Goal: Book appointment/travel/reservation

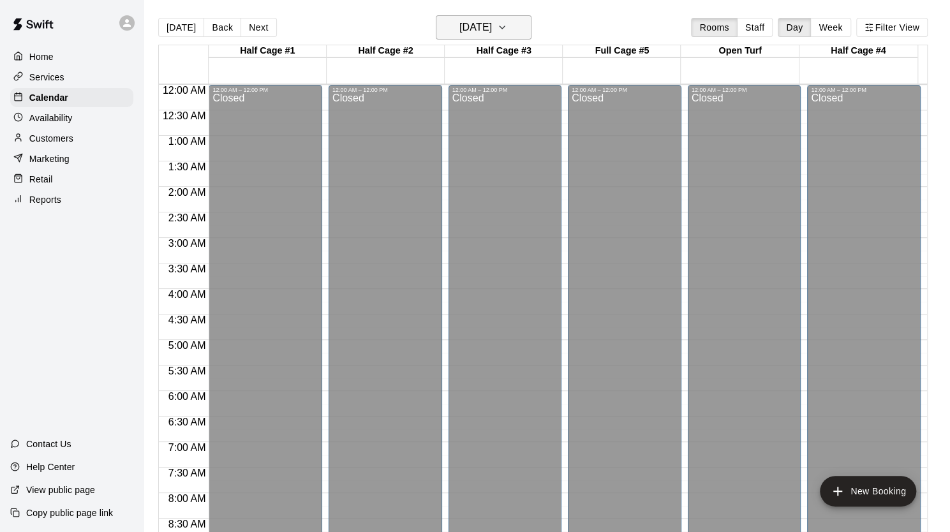
scroll to position [654, 0]
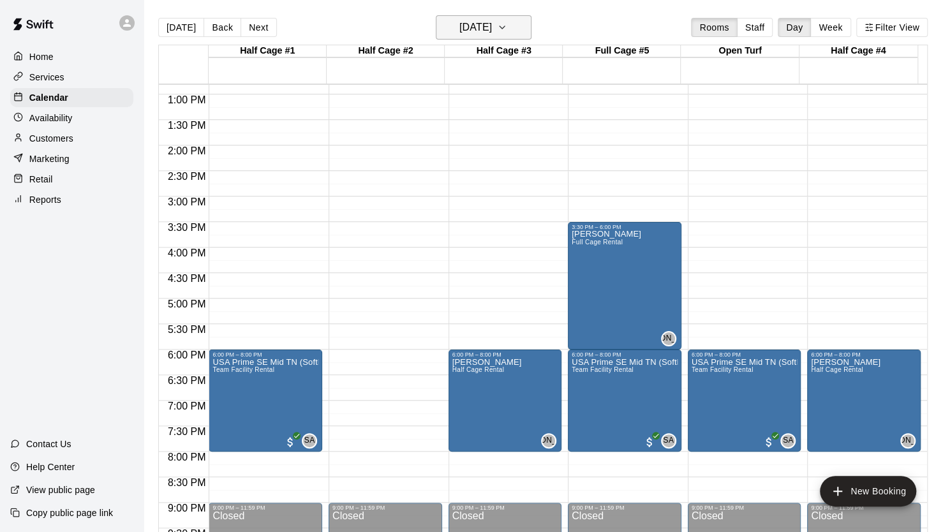
click at [507, 27] on icon "button" at bounding box center [502, 27] width 10 height 15
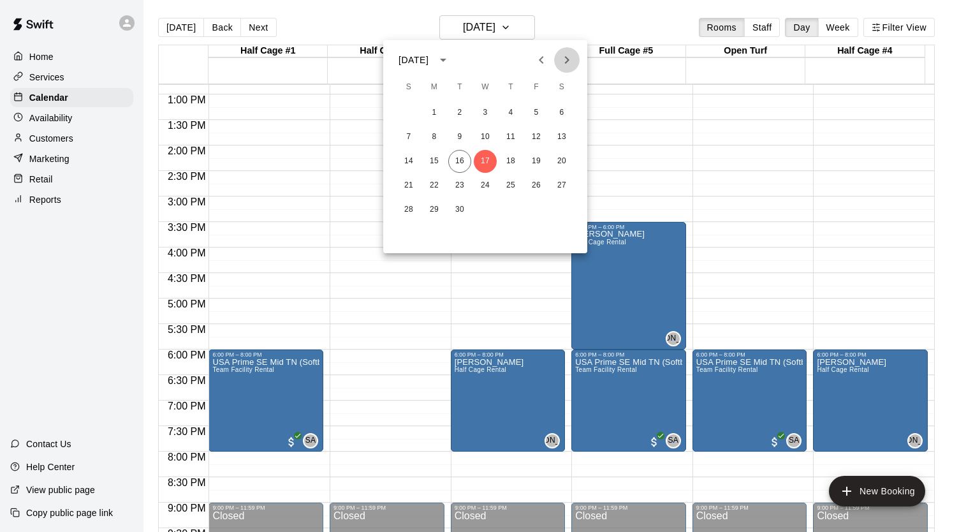
click at [569, 64] on icon "Next month" at bounding box center [566, 59] width 15 height 15
click at [562, 182] on button "22" at bounding box center [561, 185] width 23 height 23
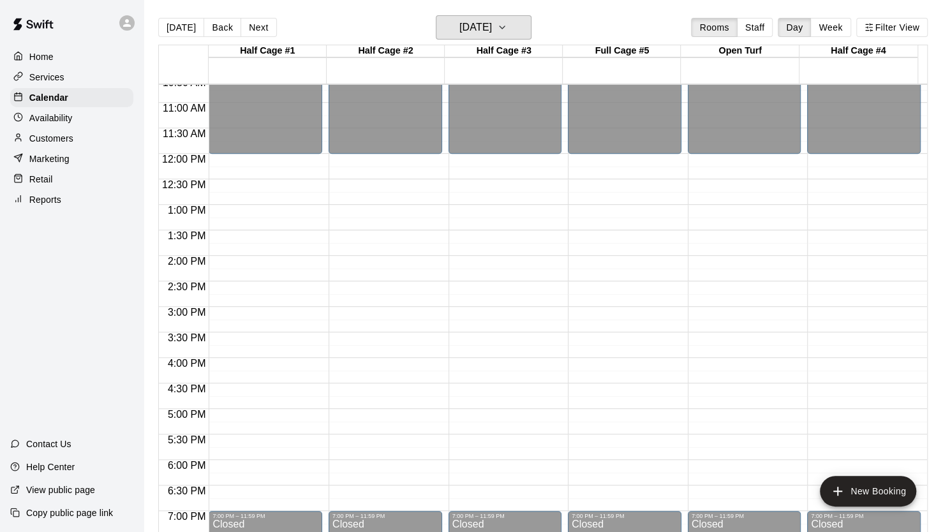
scroll to position [472, 0]
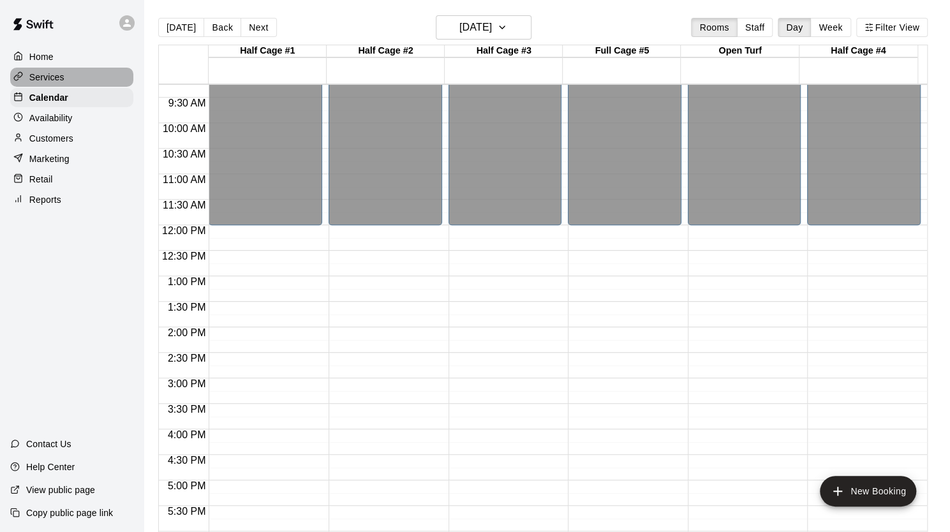
click at [56, 82] on p "Services" at bounding box center [46, 77] width 35 height 13
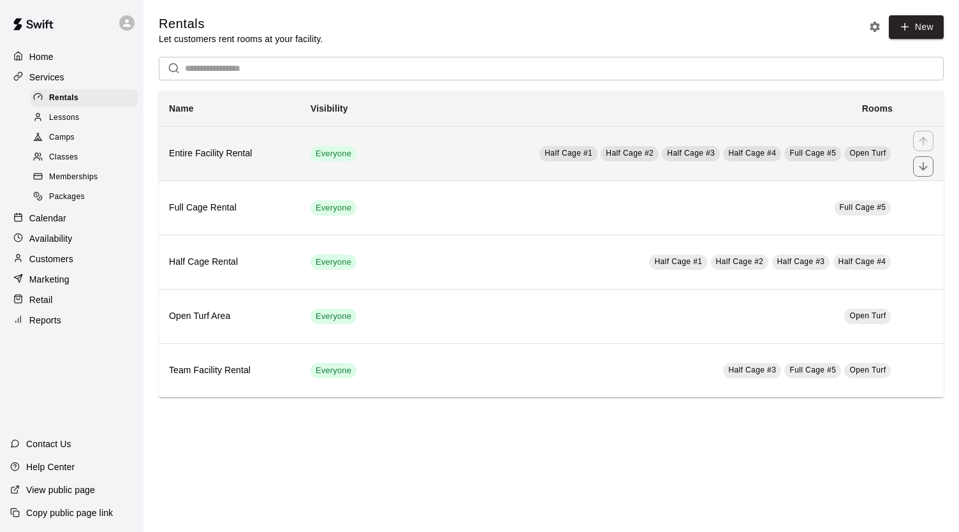
click at [214, 159] on h6 "Entire Facility Rental" at bounding box center [229, 154] width 121 height 14
